Goal: Navigation & Orientation: Find specific page/section

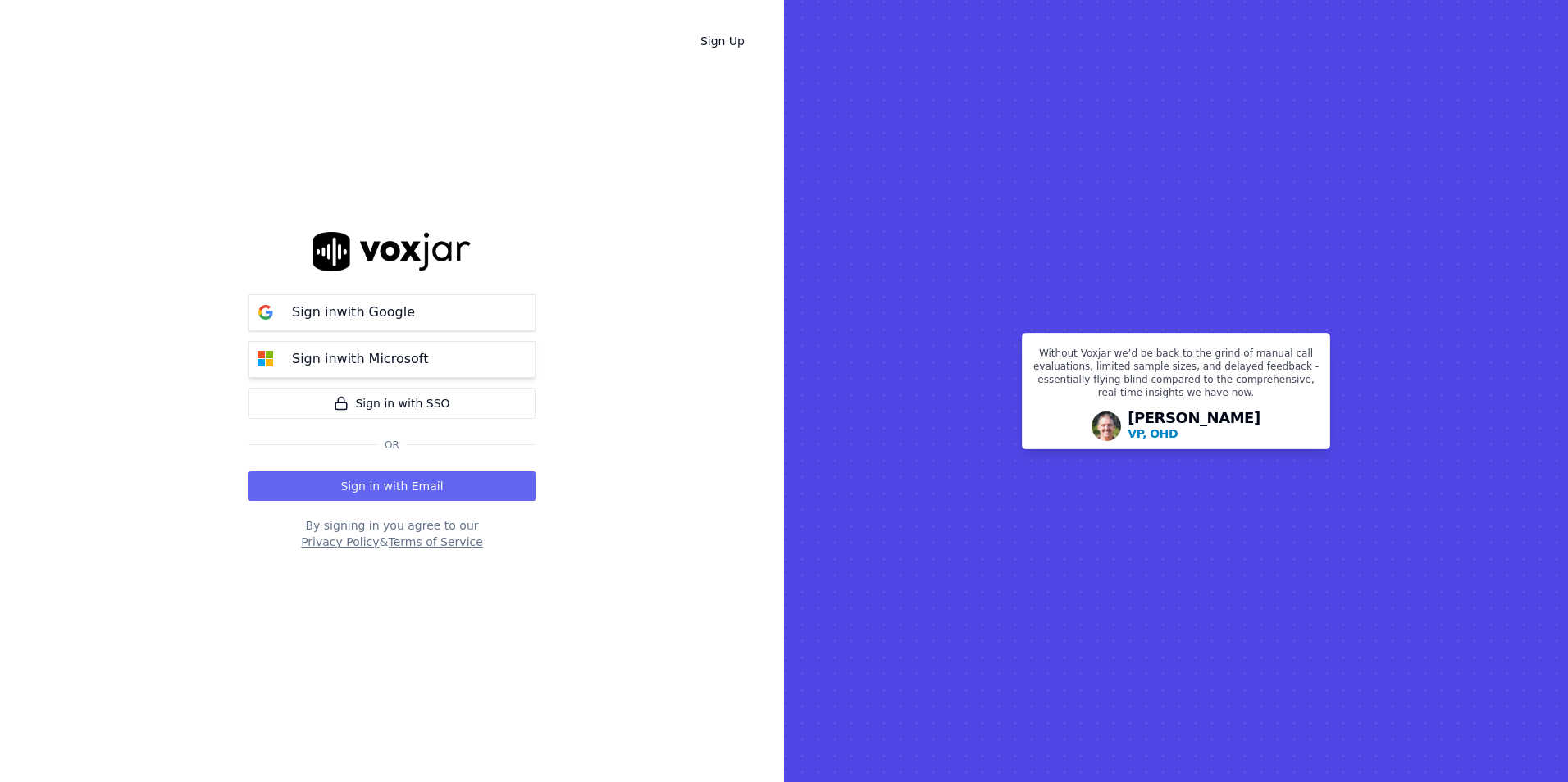
click at [355, 358] on p "Sign in with Microsoft" at bounding box center [359, 358] width 136 height 19
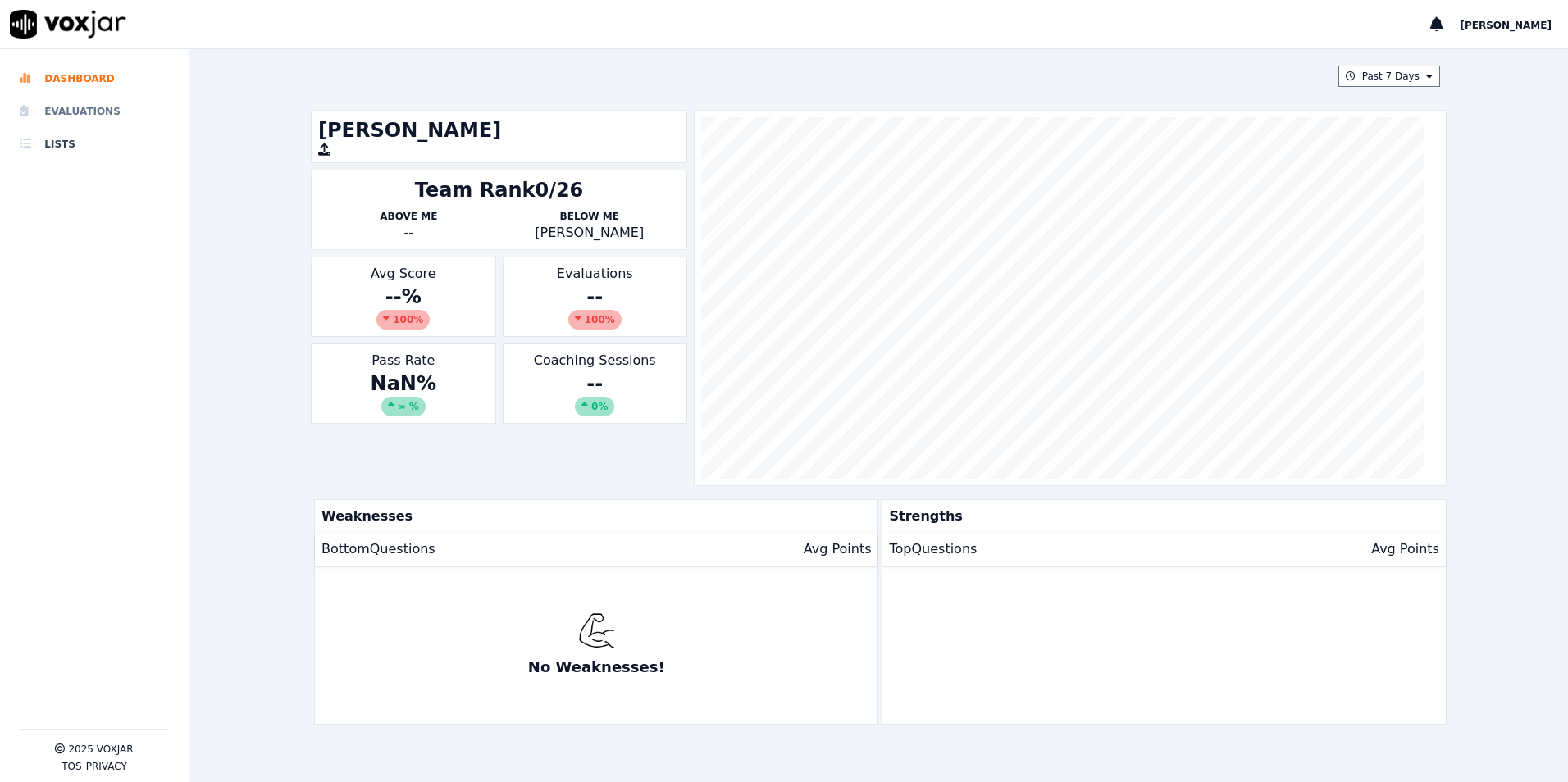
click at [85, 113] on li "Evaluations" at bounding box center [94, 111] width 149 height 33
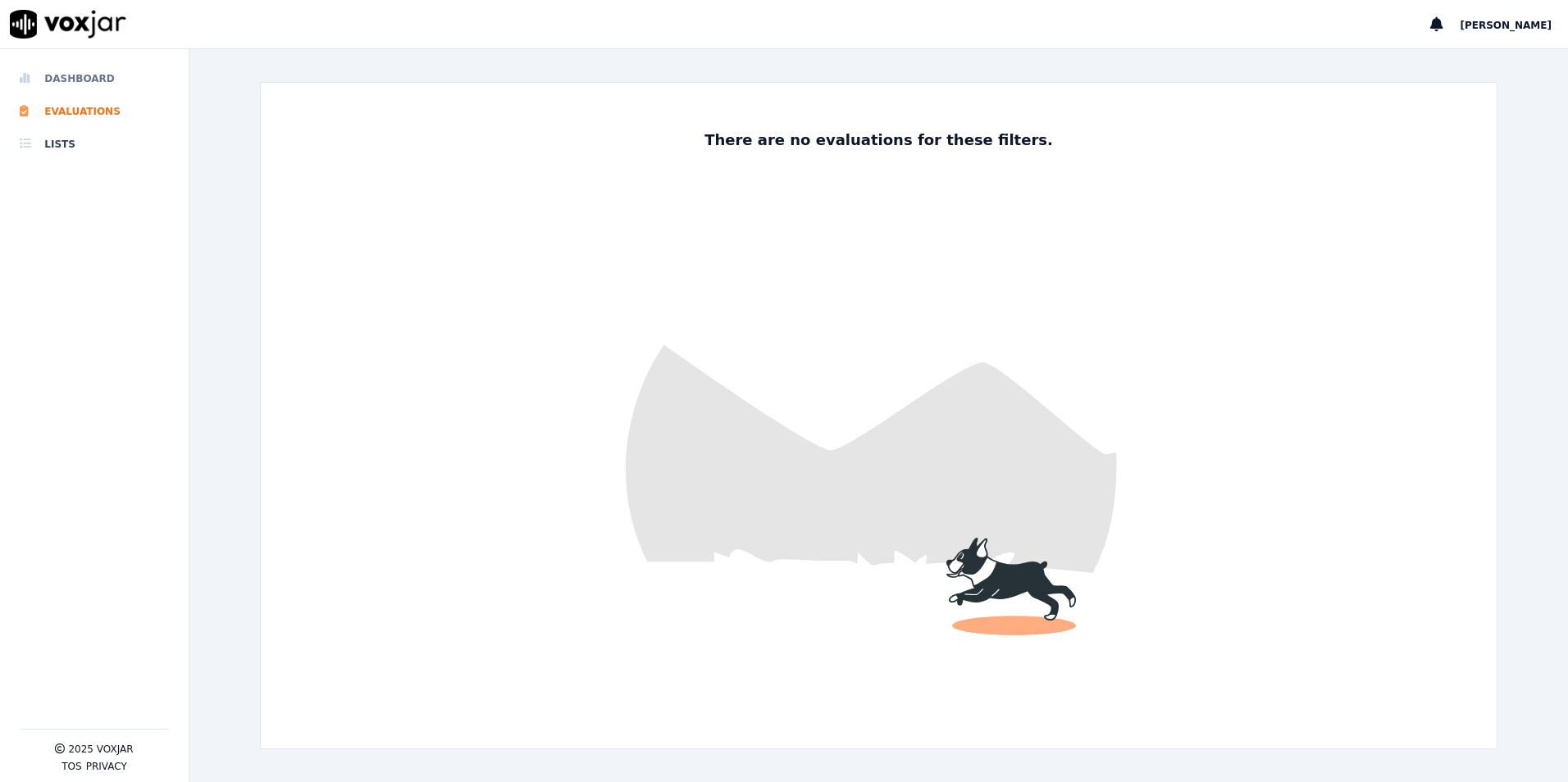
click at [74, 69] on li "Dashboard" at bounding box center [94, 79] width 149 height 33
